Goal: Check status: Check status

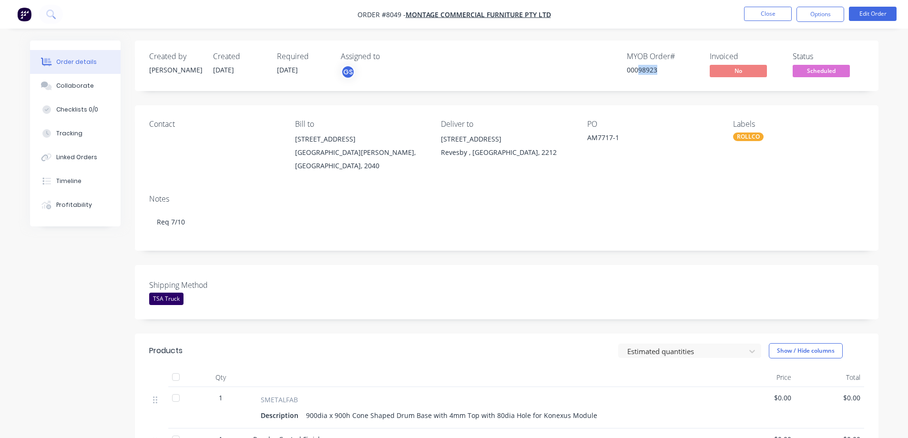
drag, startPoint x: 639, startPoint y: 70, endPoint x: 656, endPoint y: 80, distance: 19.7
click at [656, 80] on div "Created by [PERSON_NAME] Created [DATE] Required [DATE] Assigned to GS MYOB Ord…" at bounding box center [507, 66] width 744 height 51
copy div "98923"
click at [758, 195] on div "Notes" at bounding box center [506, 199] width 715 height 9
click at [824, 73] on span "Scheduled" at bounding box center [821, 71] width 57 height 12
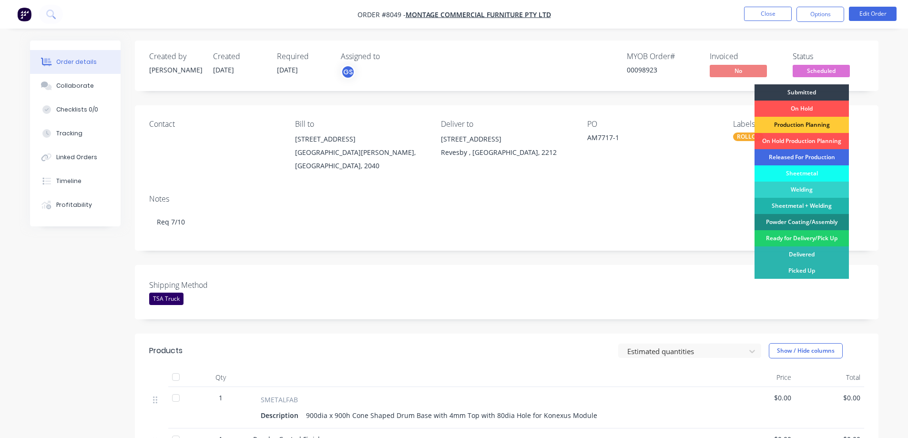
click at [811, 154] on div "Released For Production" at bounding box center [802, 157] width 94 height 16
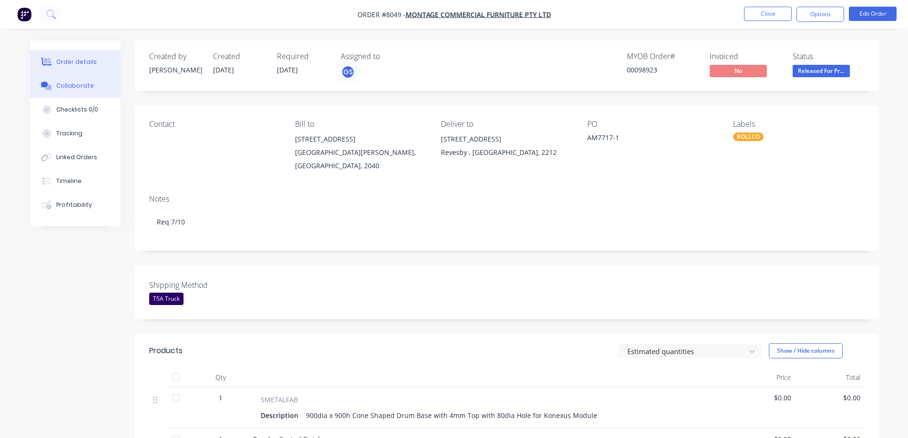
click at [66, 85] on div "Collaborate" at bounding box center [75, 86] width 38 height 9
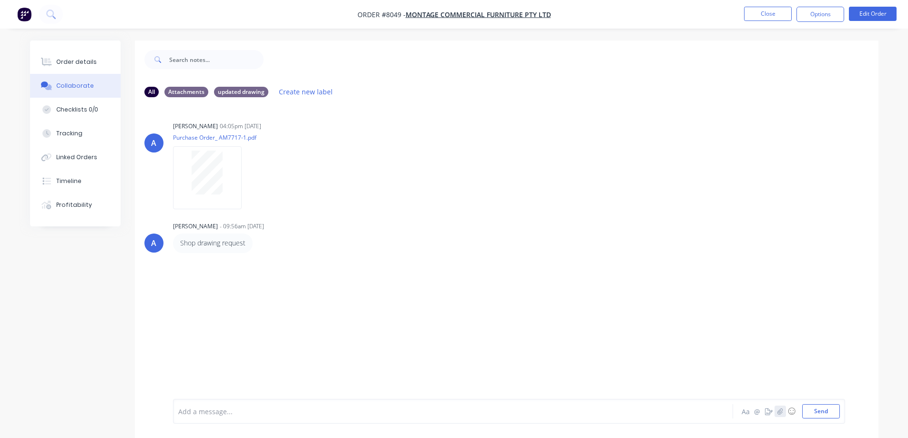
click at [783, 412] on icon "button" at bounding box center [780, 411] width 5 height 6
click at [809, 415] on button "Send" at bounding box center [822, 411] width 38 height 14
click at [754, 15] on button "Close" at bounding box center [768, 14] width 48 height 14
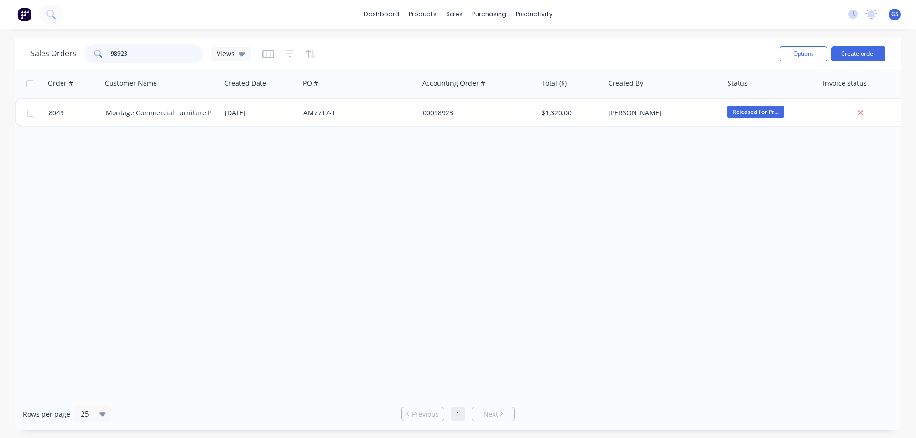
drag, startPoint x: 140, startPoint y: 53, endPoint x: 103, endPoint y: 54, distance: 37.2
click at [103, 54] on div "98923" at bounding box center [143, 53] width 119 height 19
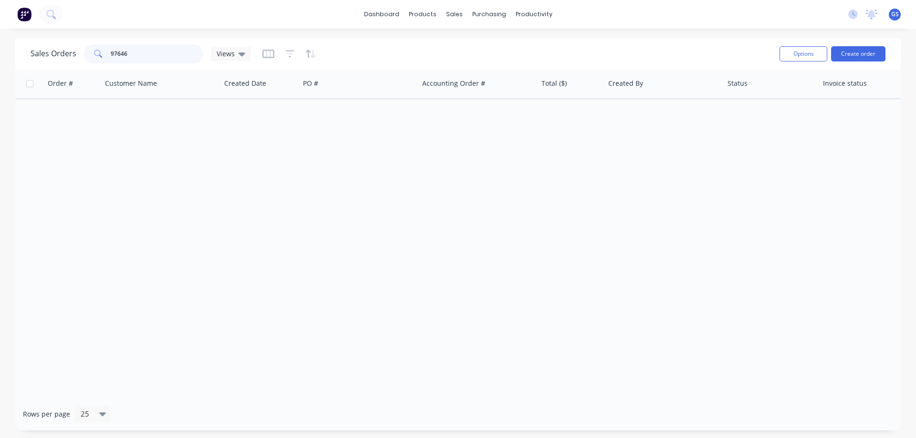
click at [137, 56] on input "97646" at bounding box center [157, 53] width 93 height 19
type input "97648"
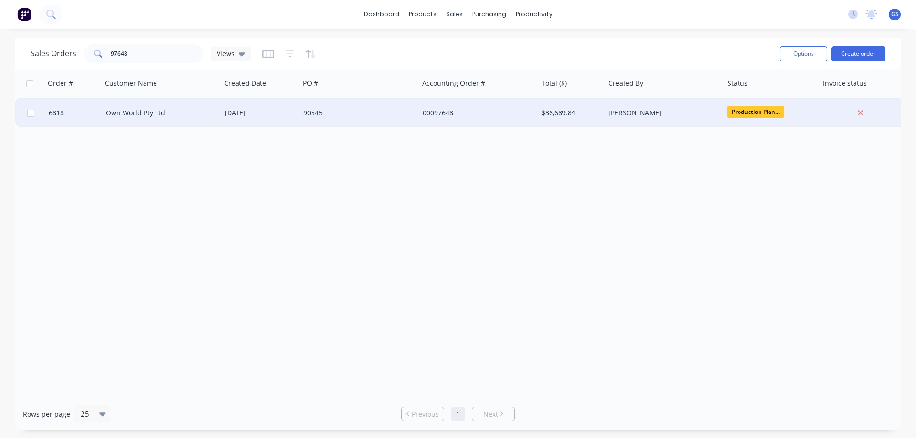
click at [185, 122] on div "Own World Pty Ltd" at bounding box center [161, 113] width 119 height 29
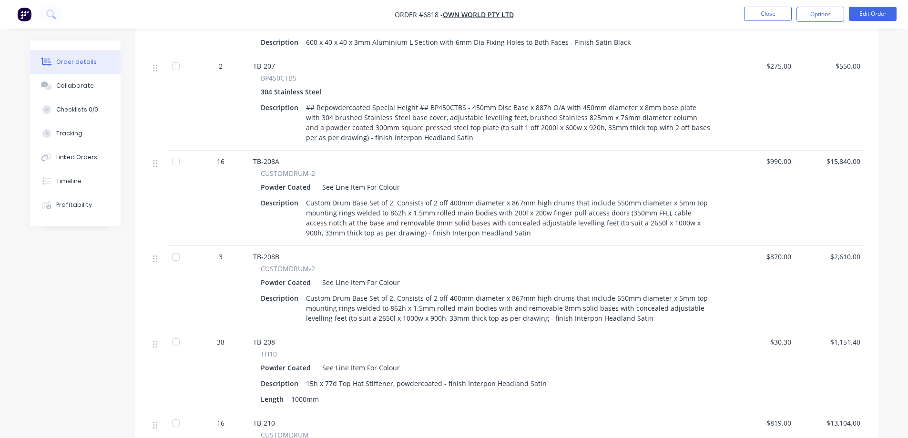
scroll to position [381, 0]
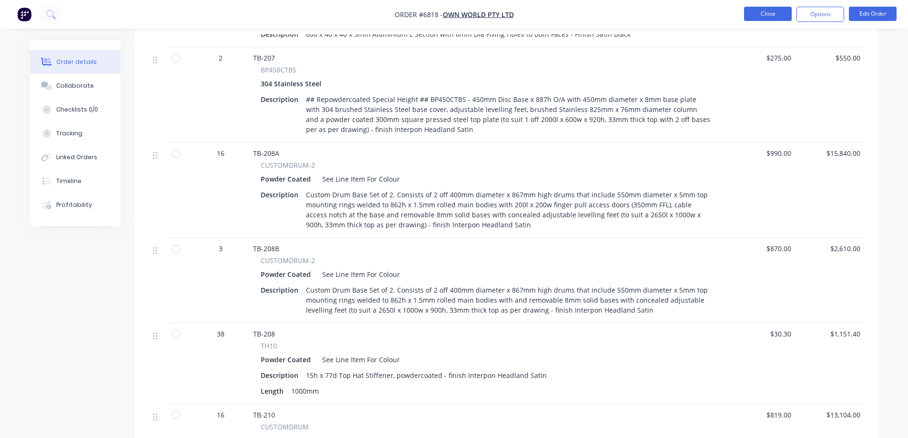
click at [754, 16] on button "Close" at bounding box center [768, 14] width 48 height 14
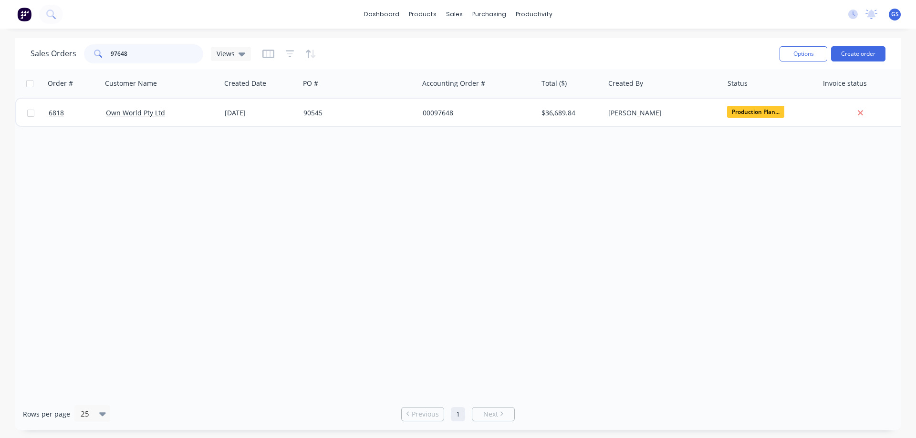
drag, startPoint x: 131, startPoint y: 53, endPoint x: 94, endPoint y: 57, distance: 36.4
click at [97, 58] on div "97648" at bounding box center [143, 53] width 119 height 19
click at [135, 146] on div "Order # Customer Name Created Date PO # Accounting Order # Total ($) Created By…" at bounding box center [457, 233] width 885 height 329
drag, startPoint x: 139, startPoint y: 57, endPoint x: 86, endPoint y: 58, distance: 52.5
click at [113, 54] on input "98818" at bounding box center [157, 53] width 93 height 19
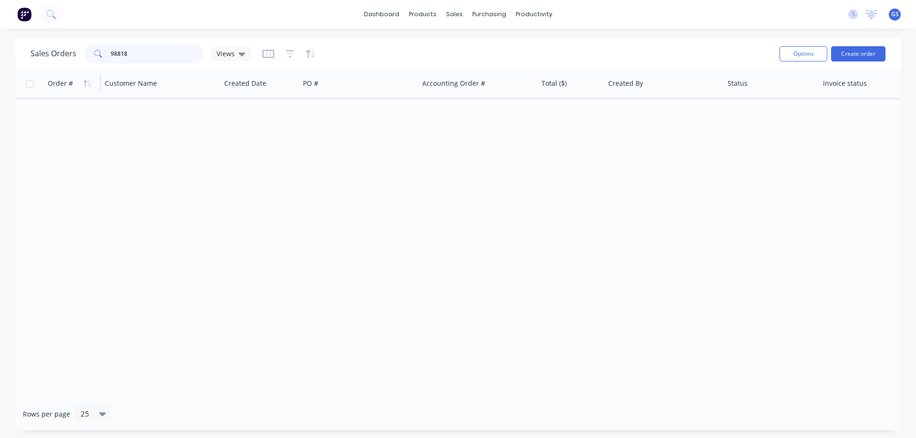
type input "9"
click at [148, 54] on input "98818" at bounding box center [157, 53] width 93 height 19
click at [96, 54] on icon at bounding box center [98, 54] width 9 height 9
drag, startPoint x: 119, startPoint y: 55, endPoint x: 93, endPoint y: 57, distance: 25.8
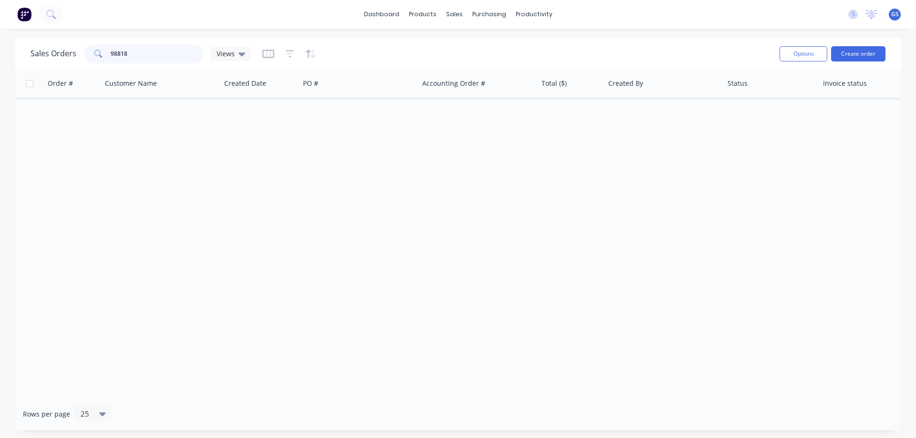
click at [93, 57] on div "98818" at bounding box center [143, 53] width 119 height 19
type input "98818"
